Goal: Task Accomplishment & Management: Complete application form

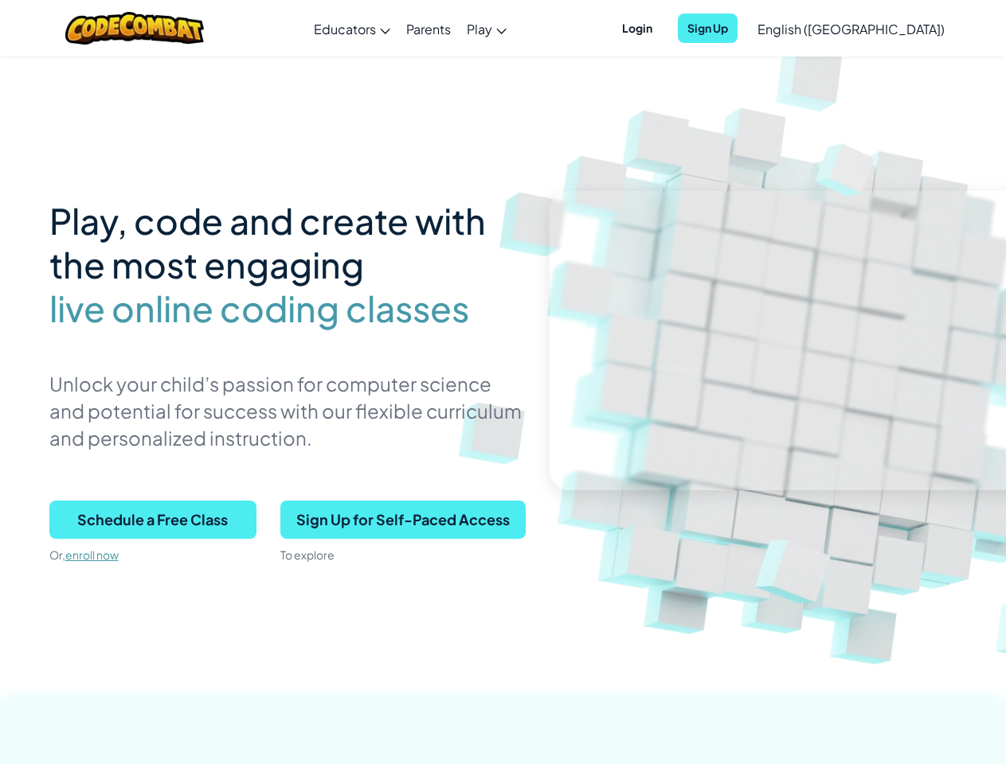
click at [502, 382] on p "Unlock your child’s passion for computer science and potential for success with…" at bounding box center [287, 410] width 476 height 81
click at [662, 28] on span "Login" at bounding box center [636, 28] width 49 height 29
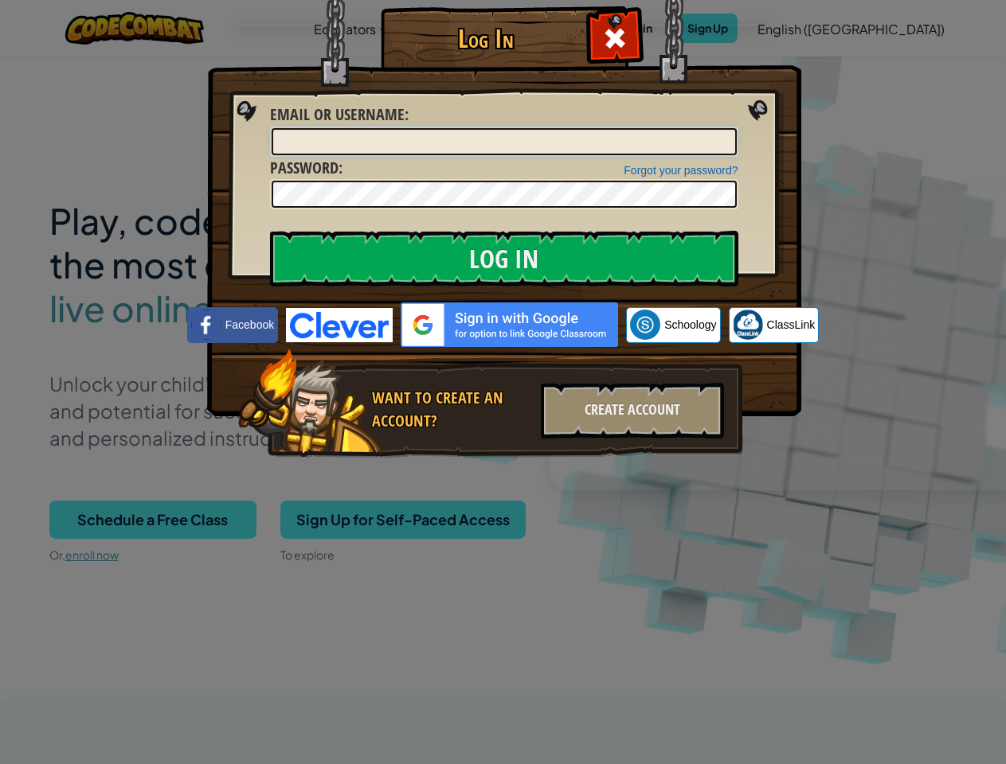
click at [735, 128] on input "Email or Username :" at bounding box center [504, 141] width 465 height 27
click at [805, 28] on div "Log In Unknown Error Email or Username : Forgot your password? Password : Log I…" at bounding box center [503, 382] width 1006 height 764
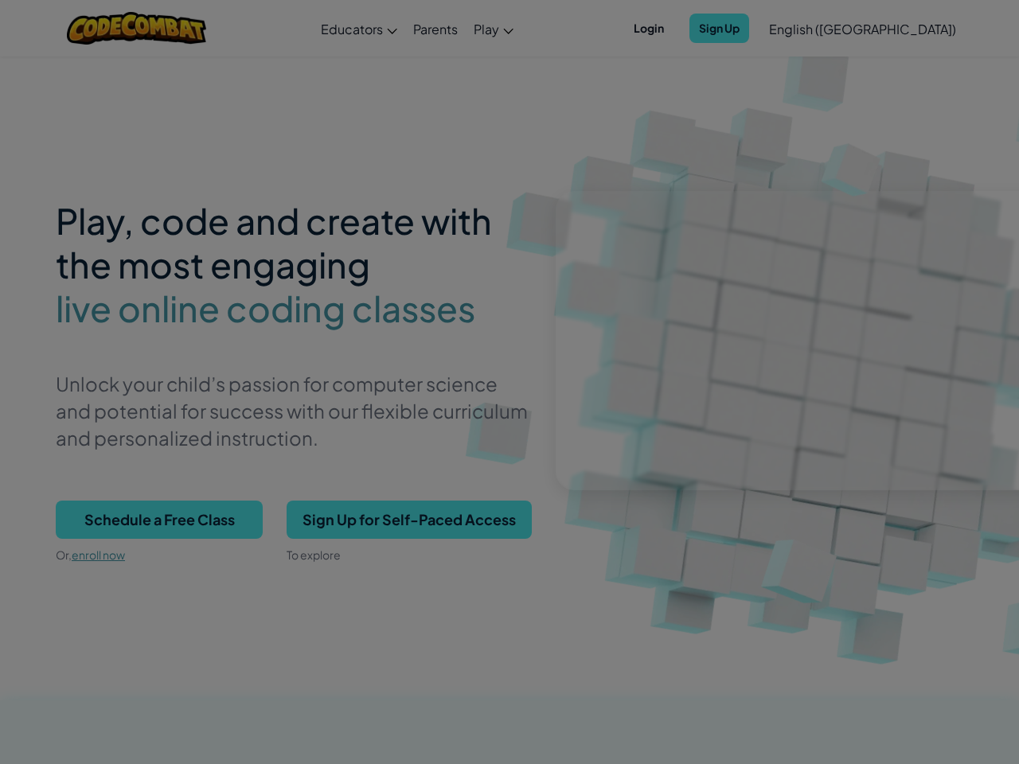
click at [805, 28] on div "Log In Unknown Error Email or Username : Forgot your password? Password : Log I…" at bounding box center [509, 382] width 1019 height 764
click at [890, 29] on div at bounding box center [509, 382] width 1019 height 764
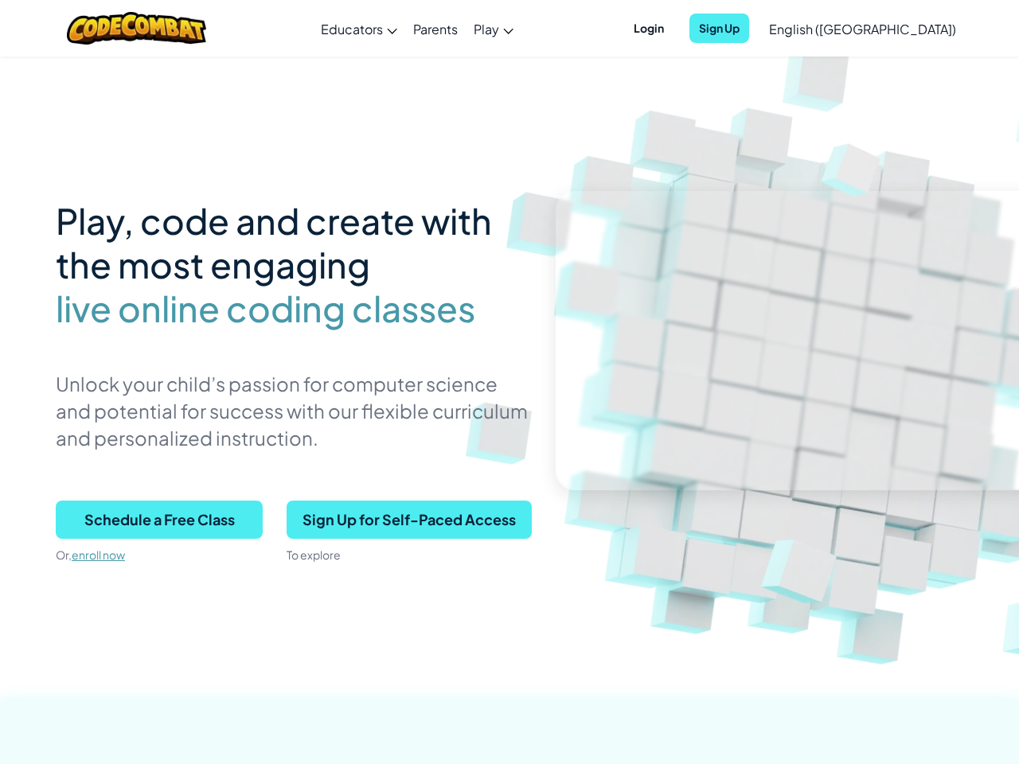
click at [153, 520] on span "Schedule a Free Class" at bounding box center [159, 520] width 207 height 38
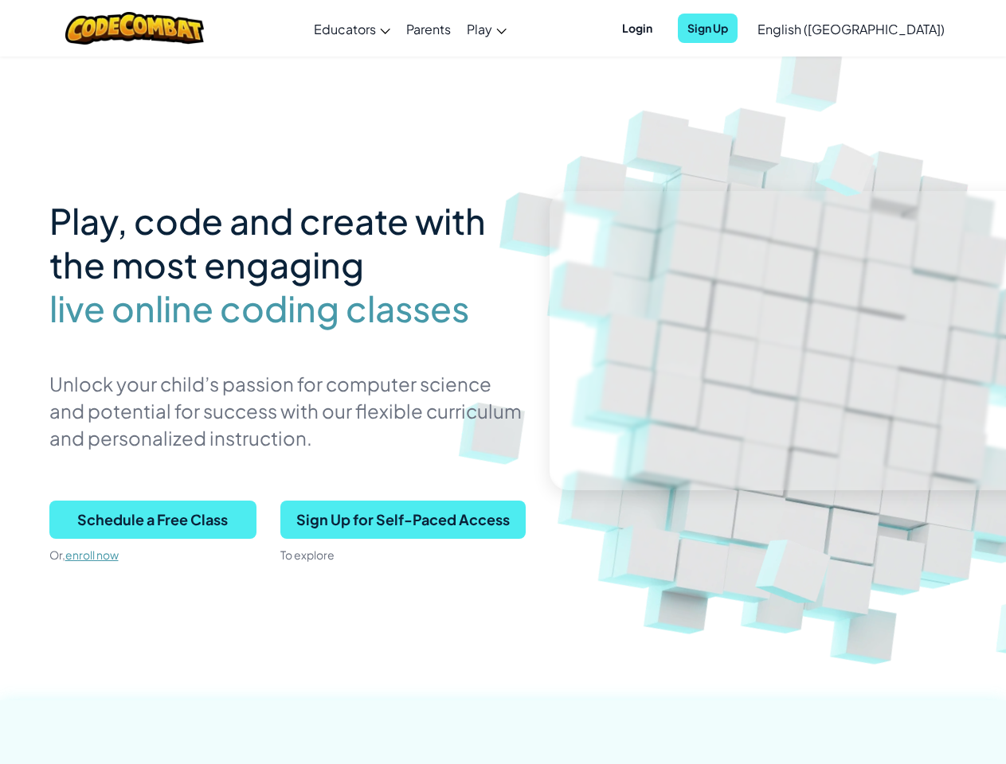
click at [153, 520] on span "Schedule a Free Class" at bounding box center [152, 520] width 207 height 38
click at [402, 520] on span "Sign Up for Self-Paced Access" at bounding box center [402, 520] width 245 height 38
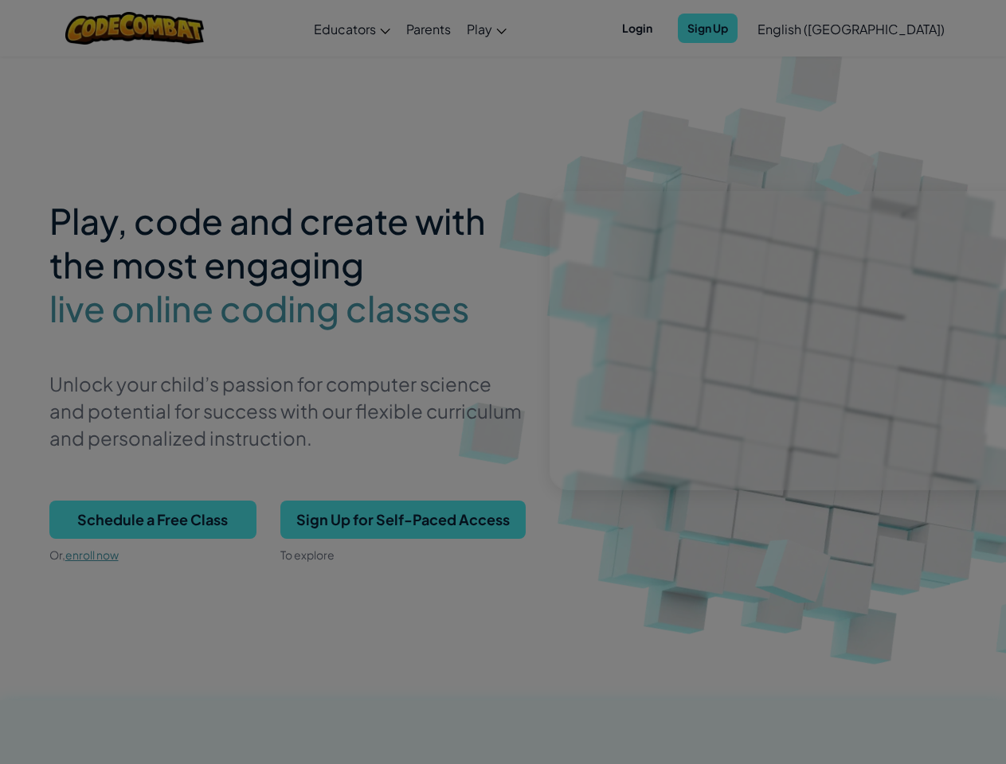
click at [0, 0] on div "Create Individual Account Enter your birthdate: Month January February March Ap…" at bounding box center [0, 0] width 0 height 0
